Goal: Task Accomplishment & Management: Use online tool/utility

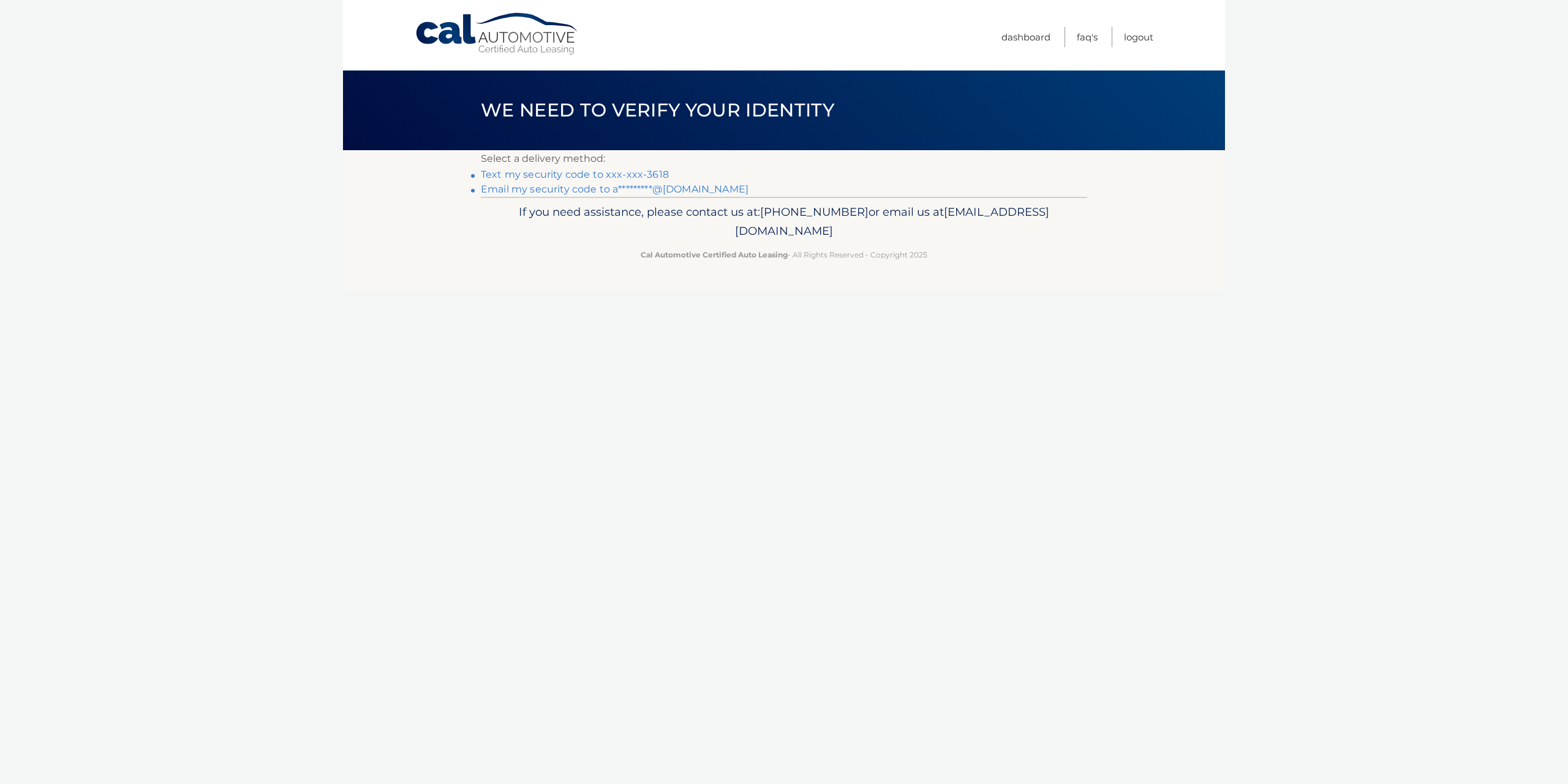
click at [548, 174] on link "Text my security code to xxx-xxx-3618" at bounding box center [575, 174] width 188 height 12
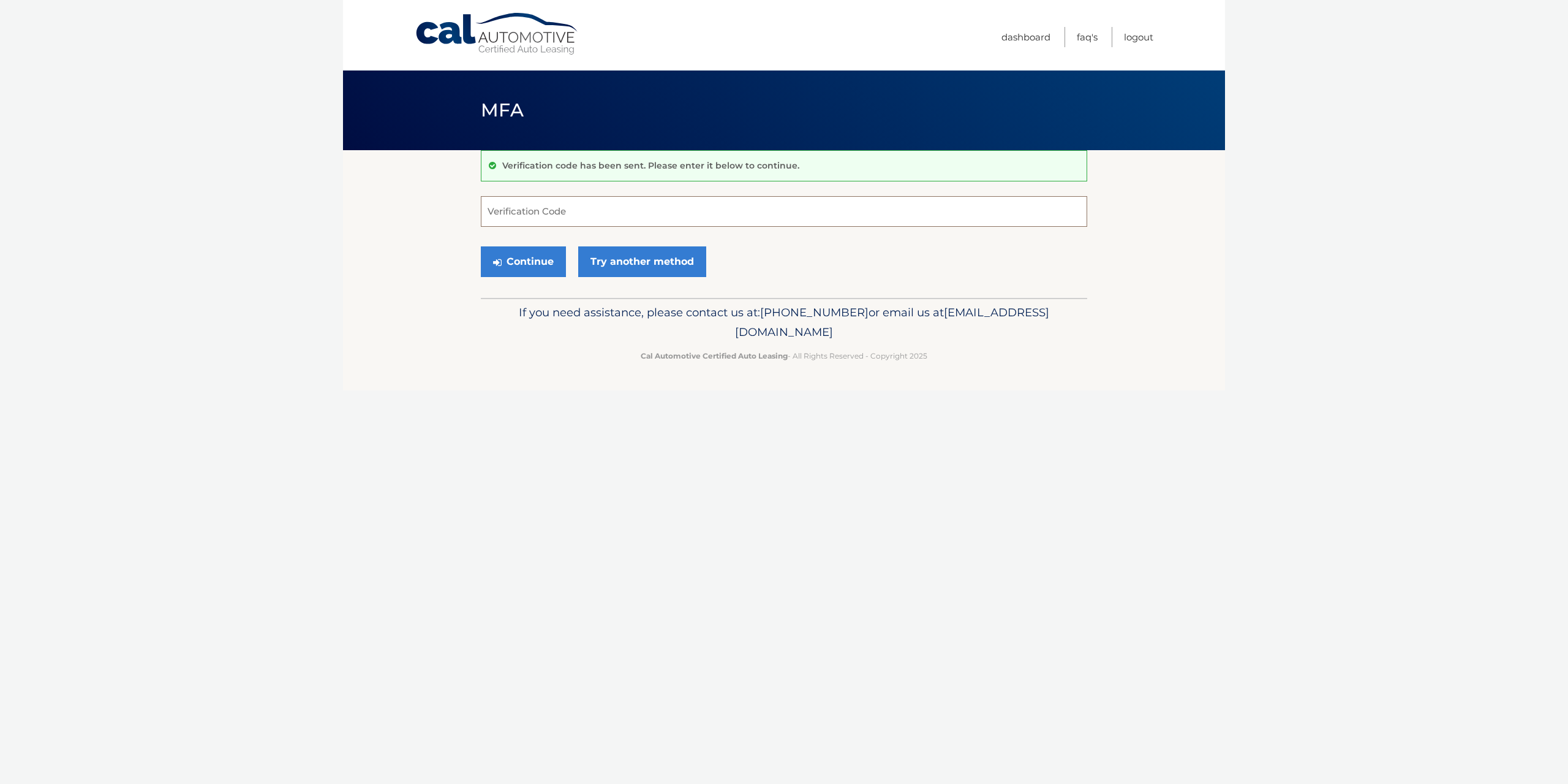
click at [550, 206] on input "Verification Code" at bounding box center [784, 211] width 607 height 31
type input "740612"
click at [510, 264] on button "Continue" at bounding box center [523, 262] width 85 height 31
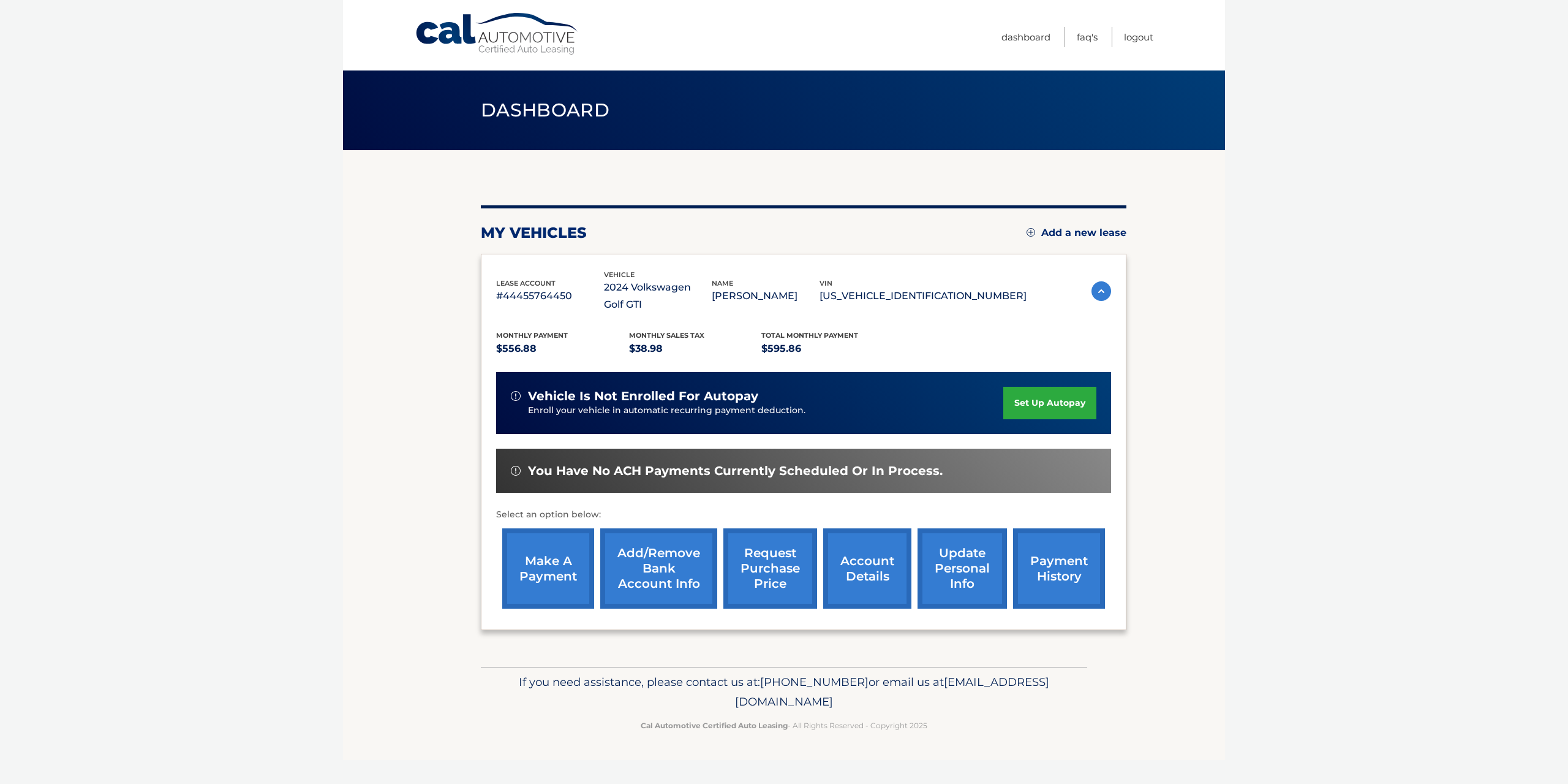
click at [555, 555] on link "make a payment" at bounding box center [548, 568] width 92 height 80
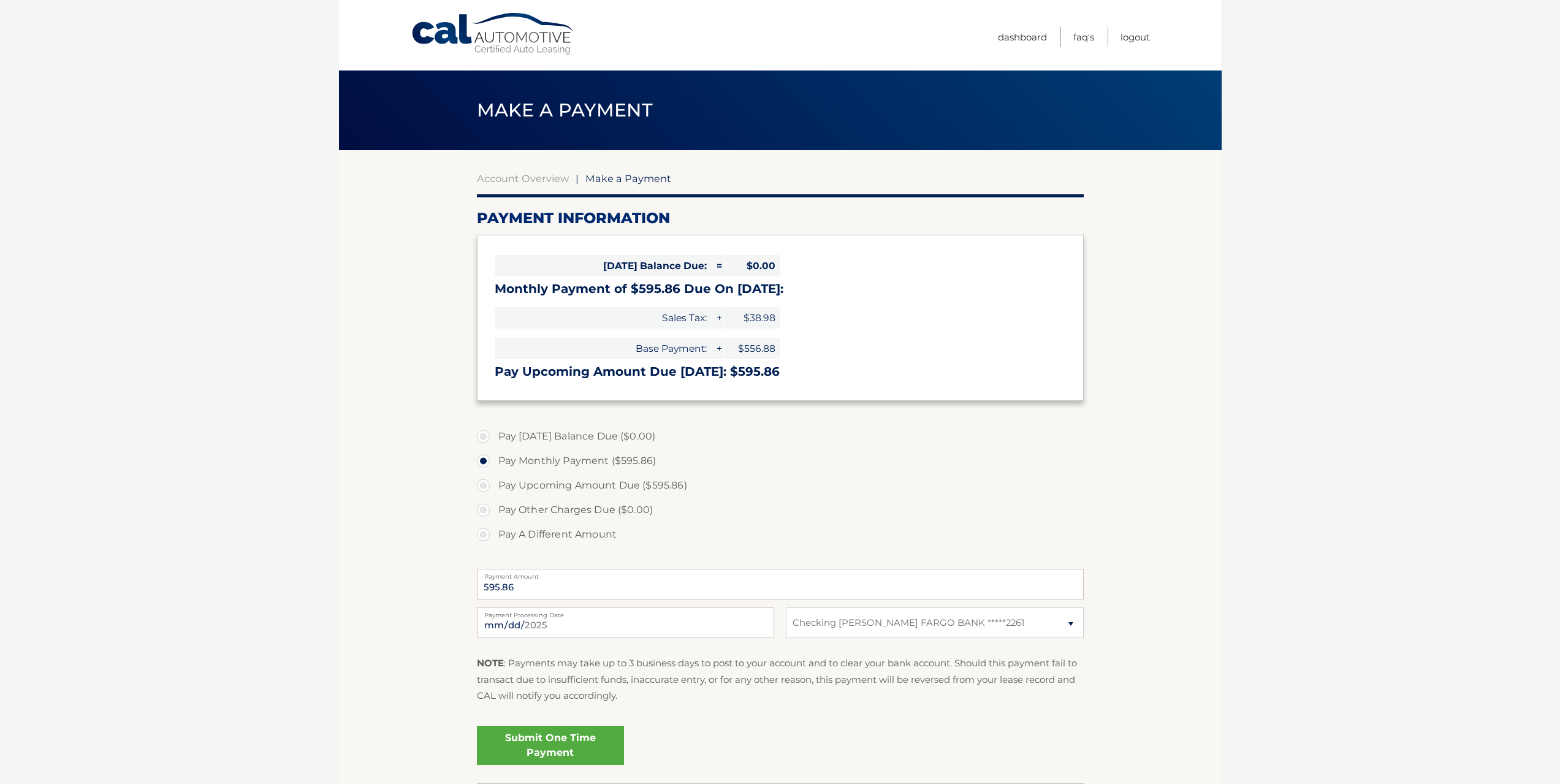
select select "ODgzNTdmYmYtMGExZC00MTY2LTgzMWQtMGU1MjFmMDcxMGU3"
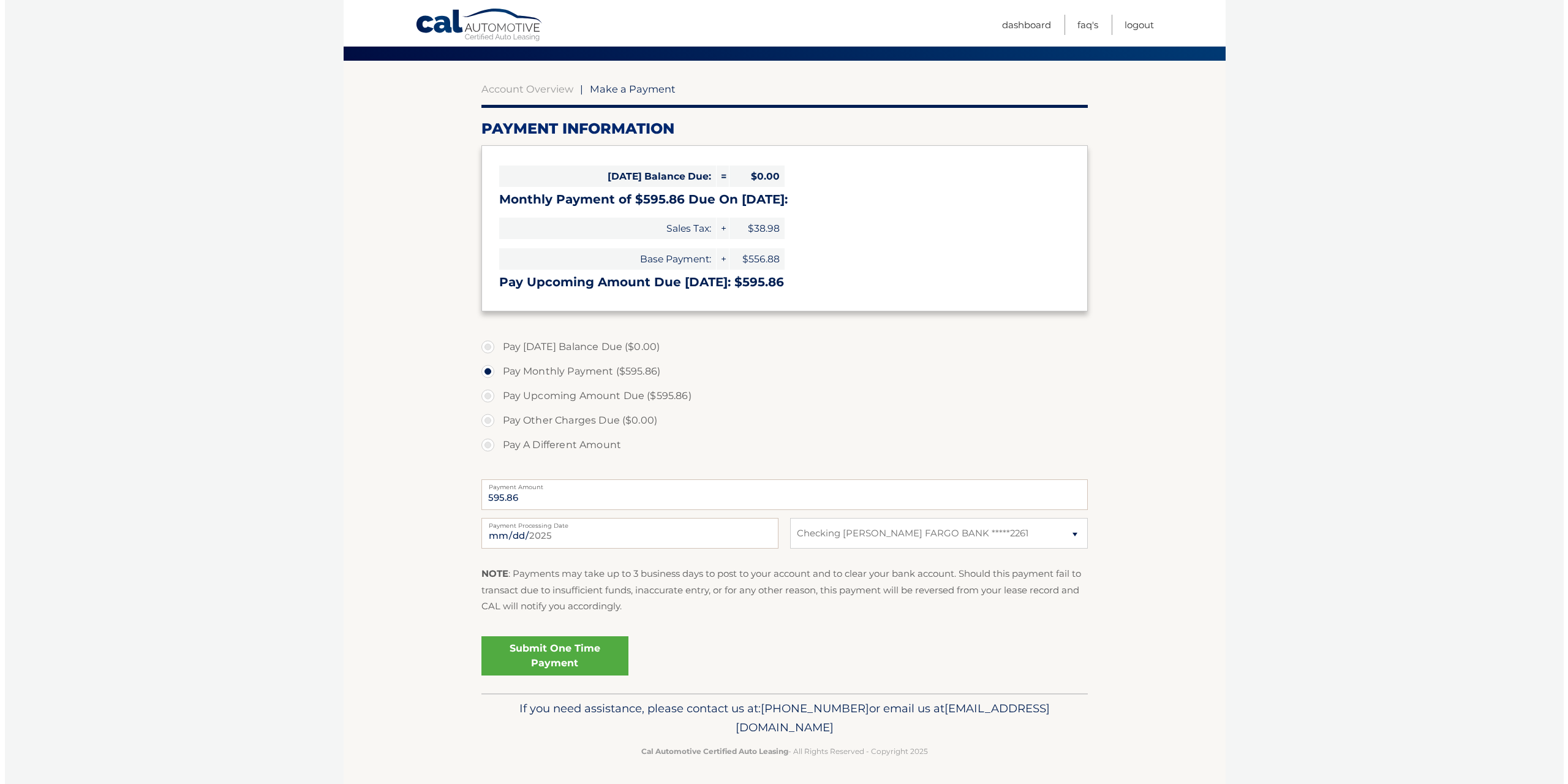
scroll to position [92, 0]
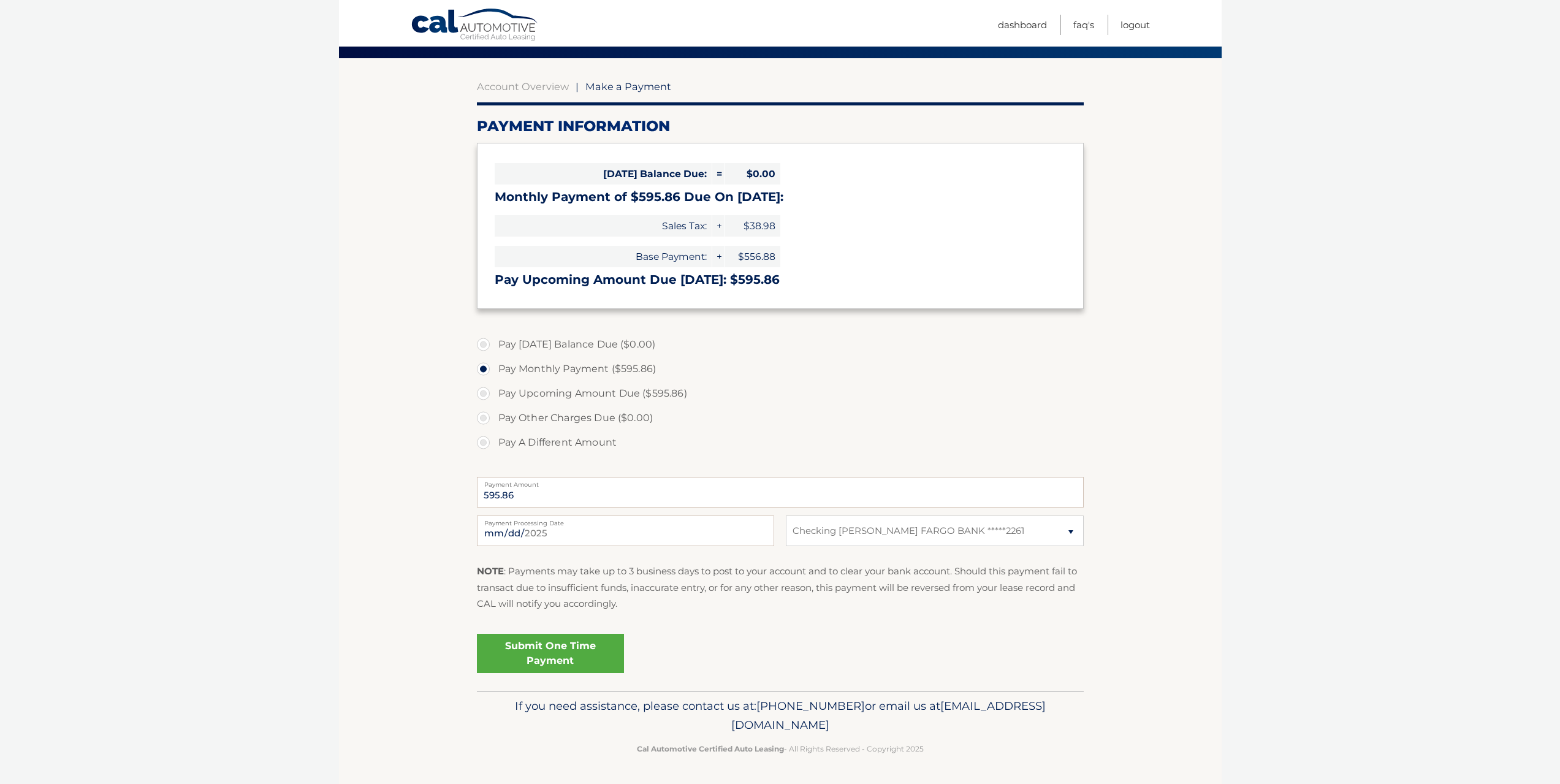
click at [582, 657] on link "Submit One Time Payment" at bounding box center [550, 653] width 147 height 40
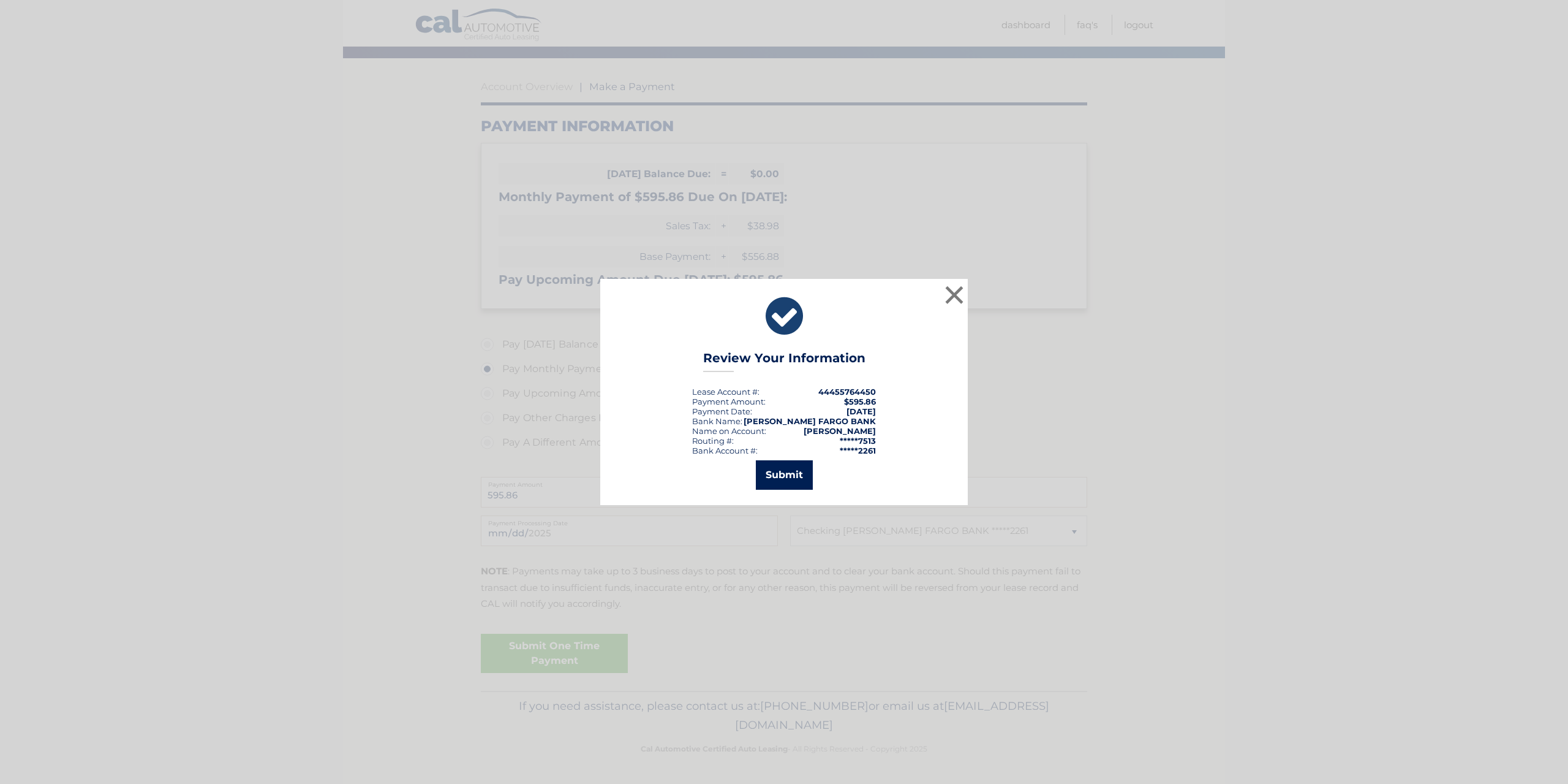
click at [790, 476] on button "Submit" at bounding box center [784, 475] width 57 height 29
